Goal: Information Seeking & Learning: Learn about a topic

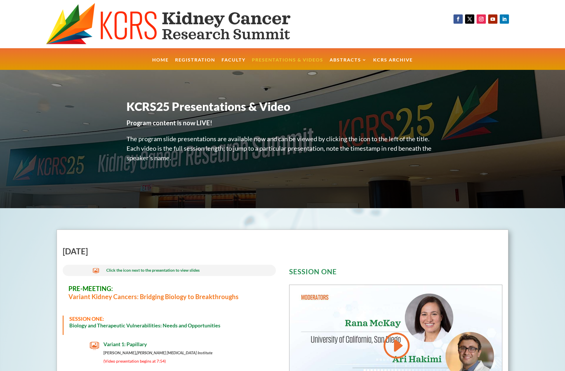
click at [305, 59] on link "Presentations & Videos" at bounding box center [287, 64] width 71 height 12
click at [380, 57] on ul "Home Registration Faculty Presentations & Videos Abstracts KCRS25 Abstract Book…" at bounding box center [282, 59] width 267 height 22
click at [384, 61] on link "KCRS Archive" at bounding box center [393, 64] width 40 height 12
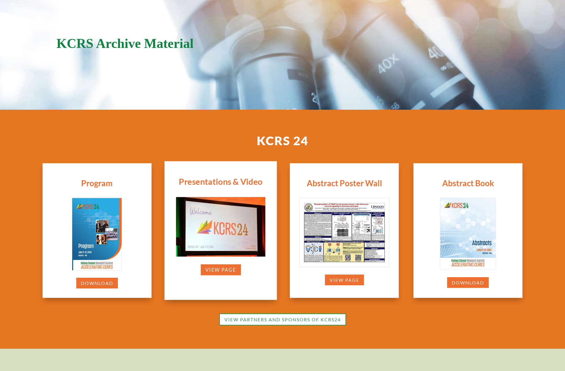
scroll to position [92, 0]
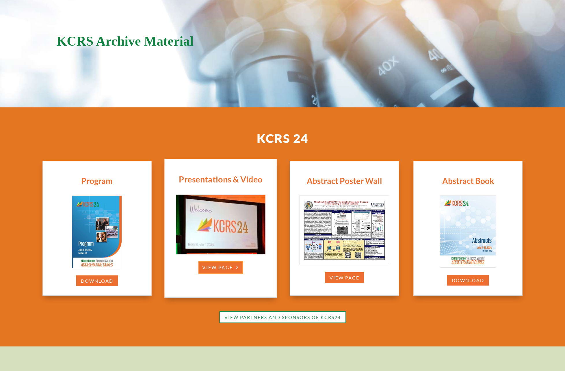
click at [236, 266] on link "view page" at bounding box center [220, 267] width 45 height 12
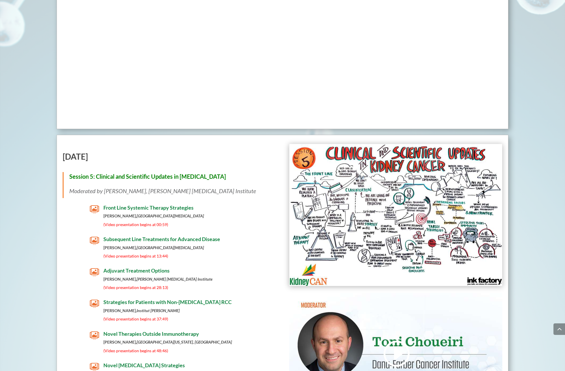
scroll to position [1938, 0]
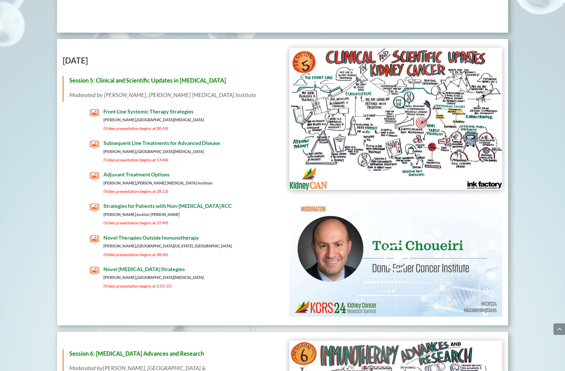
click at [141, 110] on span "Front Line Systemic Therapy Strategies" at bounding box center [148, 111] width 90 height 6
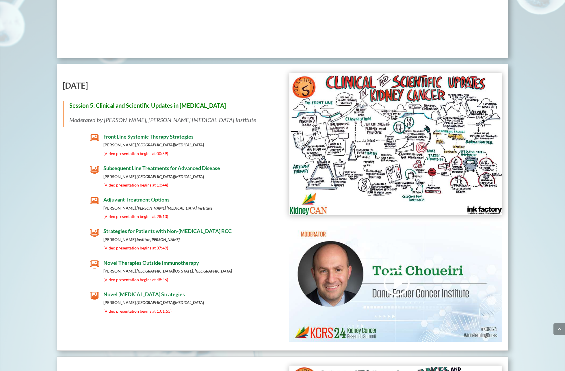
scroll to position [1886, 0]
